Goal: Transaction & Acquisition: Subscribe to service/newsletter

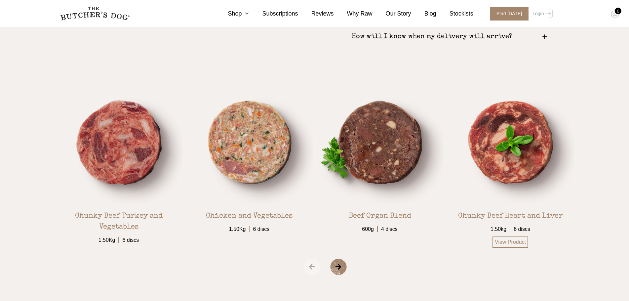
scroll to position [1295, 0]
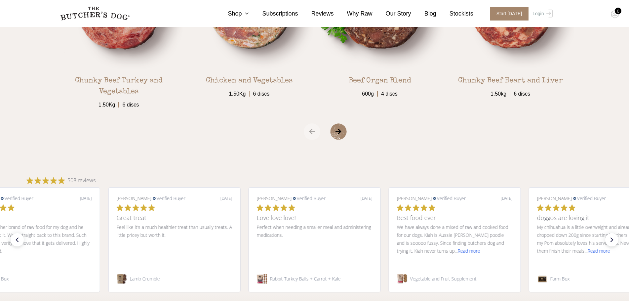
click at [329, 133] on div "1.50Kg 6 discs 600g" at bounding box center [314, 33] width 529 height 219
click at [337, 137] on span "›" at bounding box center [346, 131] width 33 height 17
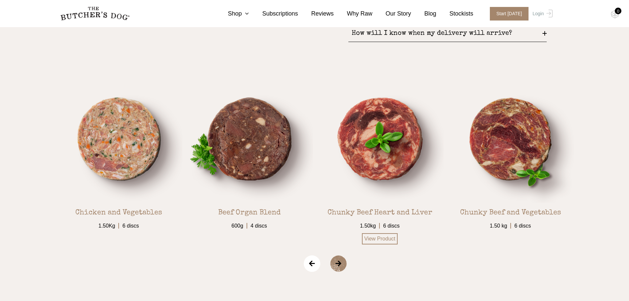
scroll to position [1162, 0]
click at [336, 270] on span "›" at bounding box center [346, 263] width 33 height 17
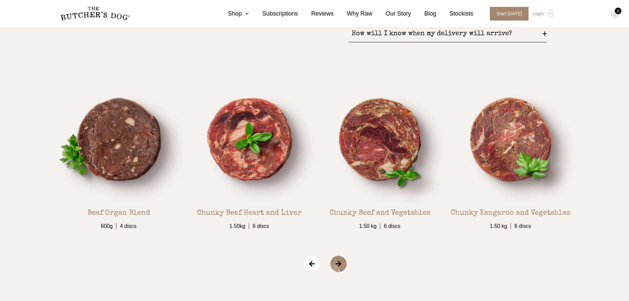
click at [340, 267] on span "›" at bounding box center [346, 263] width 33 height 17
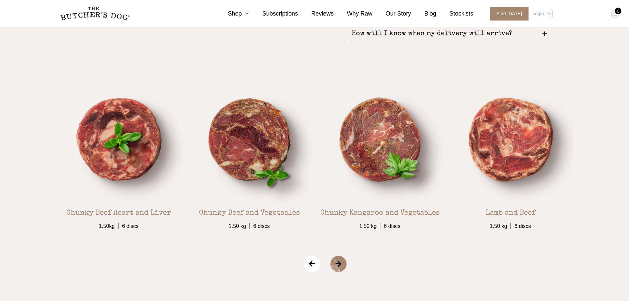
click at [340, 267] on span "›" at bounding box center [346, 263] width 33 height 17
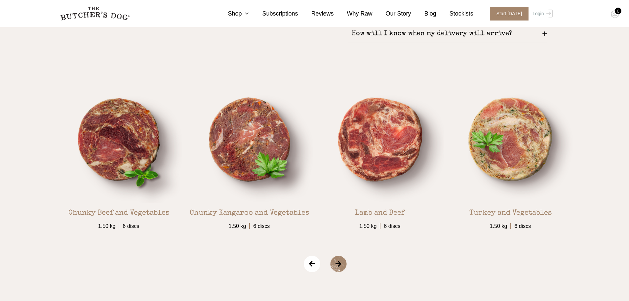
click at [340, 267] on span "›" at bounding box center [346, 263] width 33 height 17
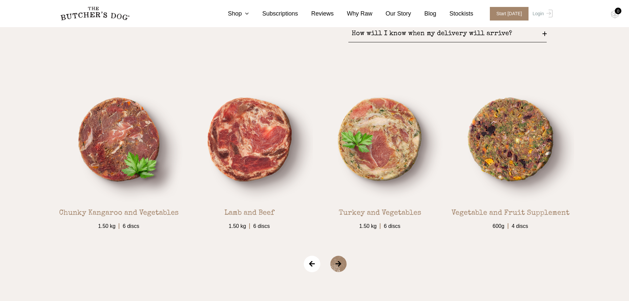
click at [340, 267] on span "›" at bounding box center [346, 263] width 33 height 17
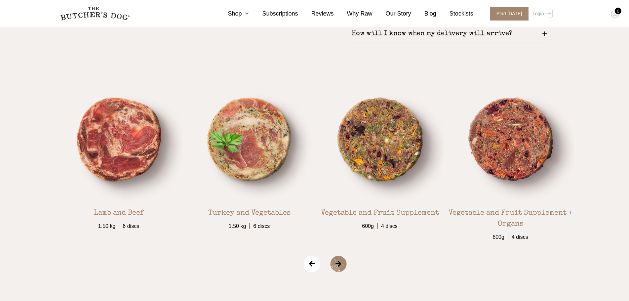
click at [340, 266] on span "›" at bounding box center [346, 263] width 33 height 17
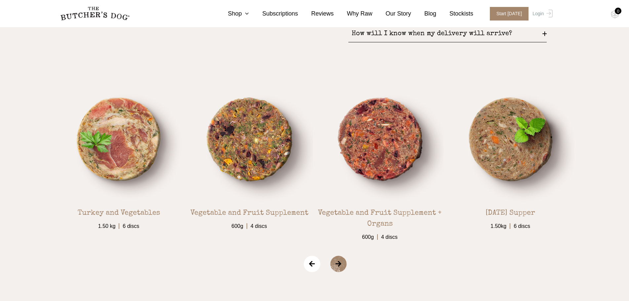
click at [340, 266] on span "›" at bounding box center [346, 263] width 33 height 17
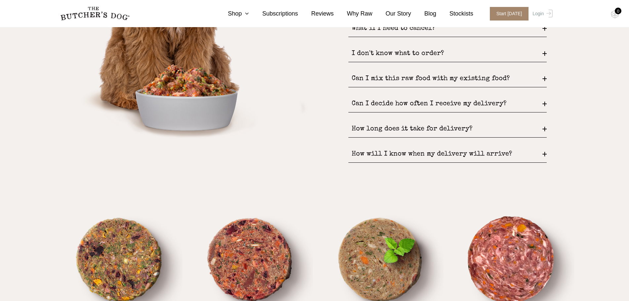
scroll to position [832, 0]
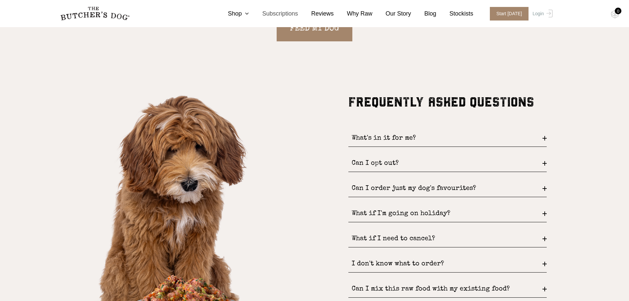
click at [297, 15] on link "Subscriptions" at bounding box center [273, 13] width 49 height 9
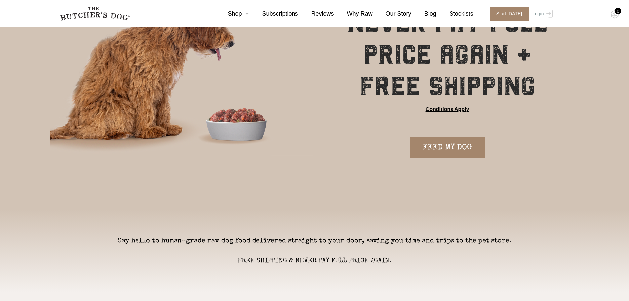
scroll to position [99, 0]
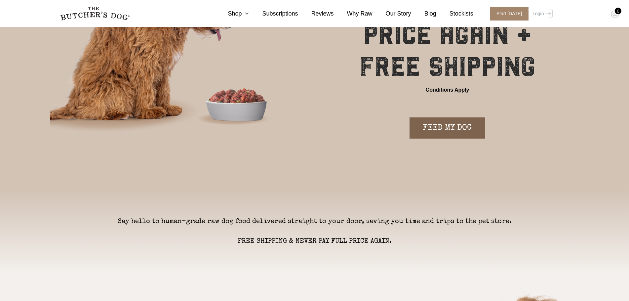
click at [445, 128] on link "FEED MY DOG" at bounding box center [448, 127] width 76 height 21
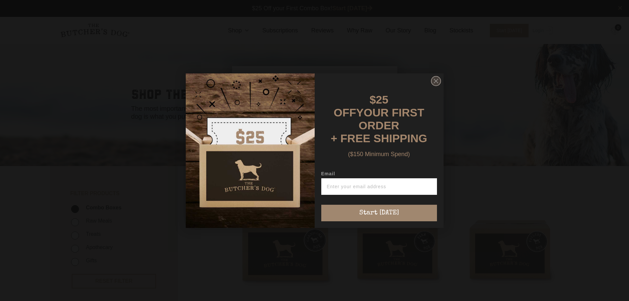
click at [435, 81] on circle "Close dialog" at bounding box center [436, 81] width 10 height 10
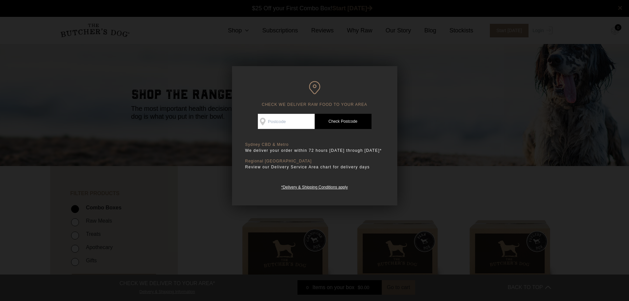
click at [279, 127] on input "Check Availability At" at bounding box center [286, 121] width 57 height 15
type input "2619"
click at [333, 120] on link "Check Postcode" at bounding box center [343, 121] width 57 height 15
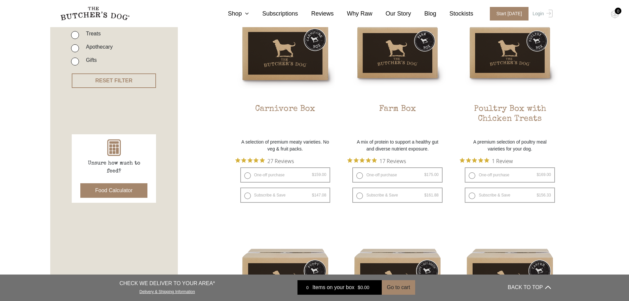
scroll to position [198, 0]
